Goal: Information Seeking & Learning: Learn about a topic

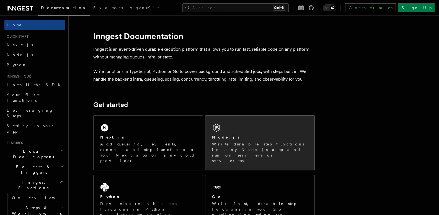
click at [266, 153] on div "Node.js Write durable step functions in any Node.js app and run on servers or s…" at bounding box center [259, 142] width 109 height 55
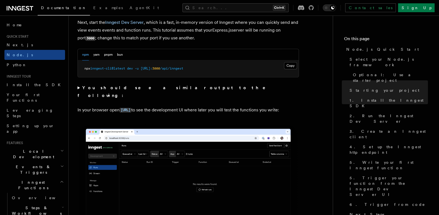
scroll to position [448, 0]
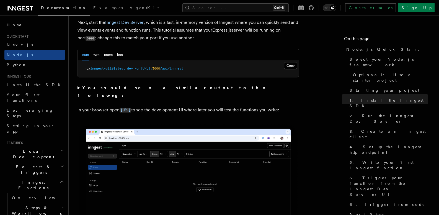
click at [78, 89] on summary "You should see a similar output to the following:" at bounding box center [187, 91] width 221 height 15
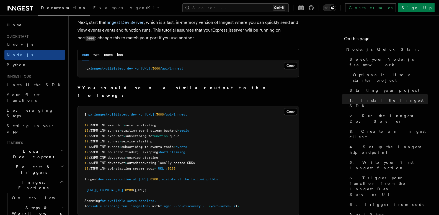
click at [78, 87] on summary "You should see a similar output to the following:" at bounding box center [187, 91] width 221 height 15
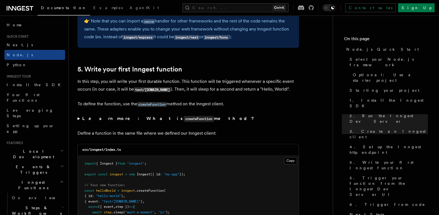
scroll to position [996, 0]
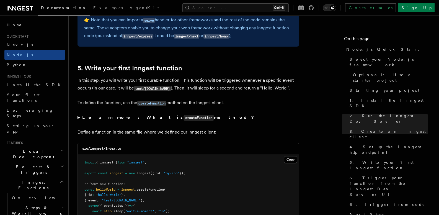
click at [77, 115] on summary "Learn more: What is createFunction method?" at bounding box center [187, 117] width 221 height 8
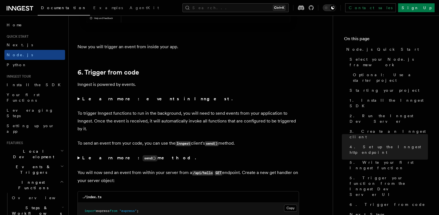
scroll to position [2888, 0]
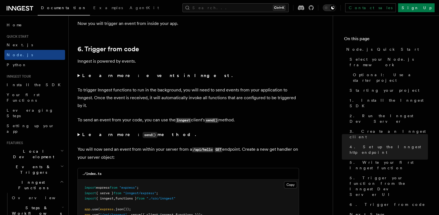
click at [79, 79] on summary "Learn more: events in Inngest." at bounding box center [187, 76] width 221 height 8
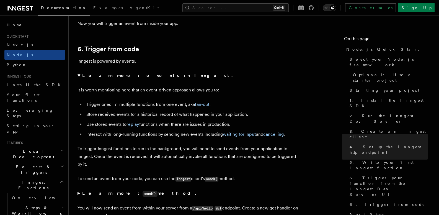
click at [79, 79] on summary "Learn more: events in Inngest." at bounding box center [187, 76] width 221 height 8
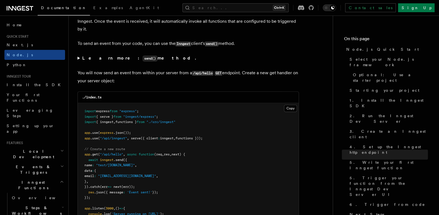
scroll to position [2988, 0]
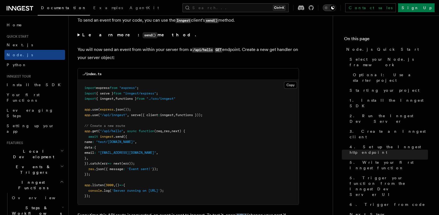
click at [329, 9] on icon "Toggle dark mode" at bounding box center [326, 8] width 6 height 6
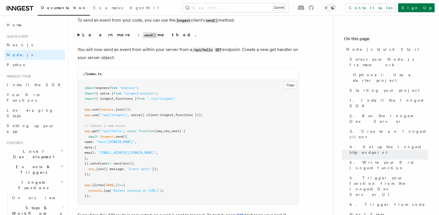
click at [329, 9] on icon "Toggle dark mode" at bounding box center [326, 8] width 6 height 6
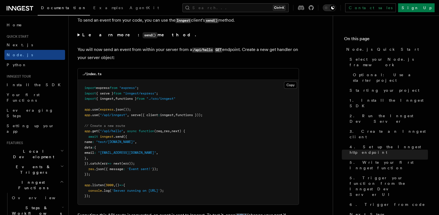
click at [304, 10] on icon at bounding box center [301, 7] width 6 height 5
click at [304, 9] on icon at bounding box center [301, 7] width 6 height 5
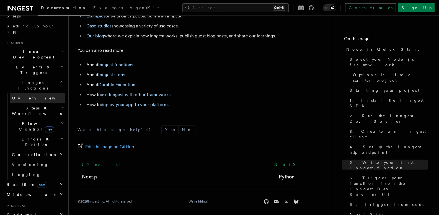
scroll to position [50, 0]
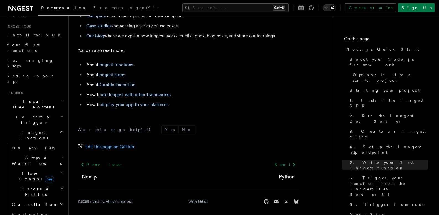
click at [53, 153] on h2 "Steps & Workflows" at bounding box center [37, 160] width 55 height 15
click at [61, 170] on icon "button" at bounding box center [62, 172] width 3 height 4
click at [60, 184] on h2 "Errors & Retries" at bounding box center [37, 191] width 55 height 15
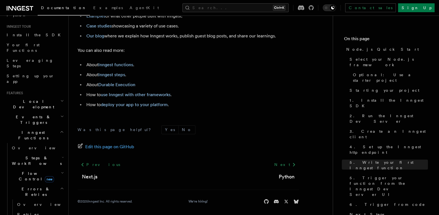
click at [60, 184] on h2 "Errors & Retries" at bounding box center [37, 191] width 55 height 15
click at [31, 143] on link "Overview" at bounding box center [37, 148] width 55 height 10
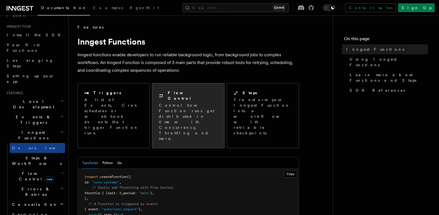
scroll to position [50, 0]
